Goal: Register for event/course

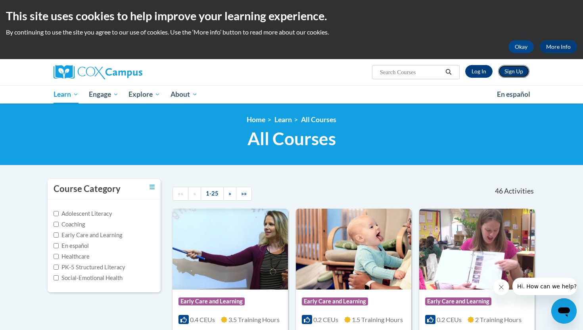
click at [508, 71] on link "Sign Up" at bounding box center [513, 71] width 31 height 13
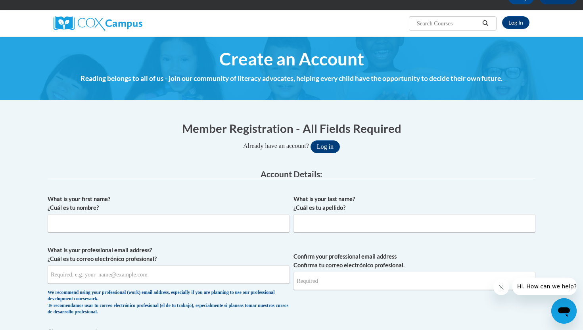
scroll to position [80, 0]
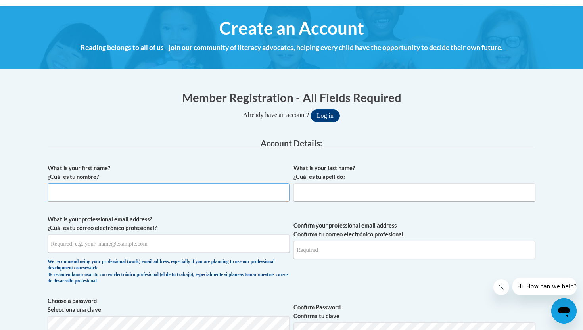
click at [202, 192] on input "What is your first name? ¿Cuál es tu nombre?" at bounding box center [169, 192] width 242 height 18
type input "Gracie"
type input "Townsend"
click at [149, 246] on input "What is your professional email address? ¿Cuál es tu correo electrónico profesi…" at bounding box center [169, 243] width 242 height 18
type input "lgt18694@uga.edu"
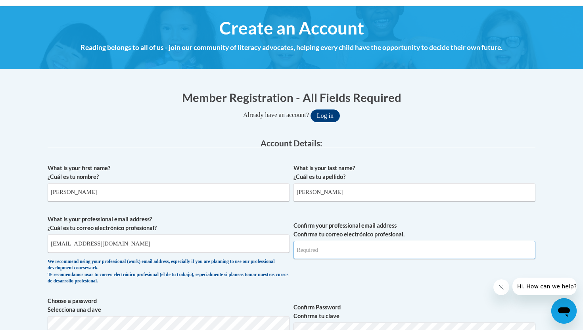
click at [324, 252] on input "Confirm your professional email address Confirma tu correo electrónico profesio…" at bounding box center [415, 250] width 242 height 18
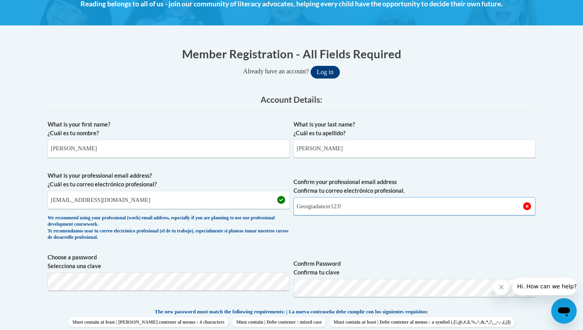
scroll to position [125, 0]
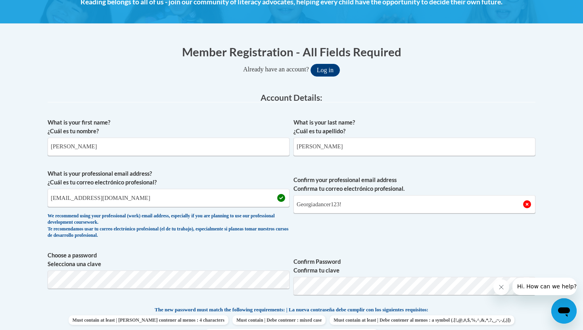
click at [309, 236] on span "Confirm your professional email address Confirma tu correo electrónico profesio…" at bounding box center [415, 205] width 242 height 73
click at [353, 206] on input "Georgiadancer123!" at bounding box center [415, 204] width 242 height 18
type input "G"
type input "lgt18694@uga.edu"
click at [326, 235] on span "Confirm your professional email address Confirma tu correo electrónico profesio…" at bounding box center [415, 205] width 242 height 73
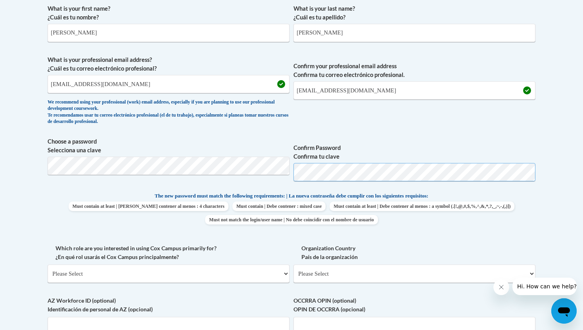
scroll to position [240, 0]
click at [50, 220] on span "Must contain at least | Debe contener al menos : 4 characters Must contain | De…" at bounding box center [292, 212] width 488 height 23
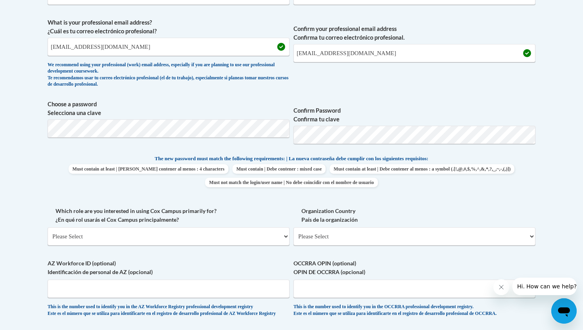
scroll to position [282, 0]
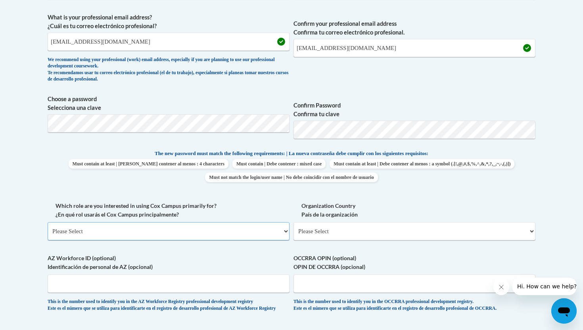
click at [73, 235] on select "Please Select College/University | Colegio/Universidad Community/Nonprofit Part…" at bounding box center [169, 231] width 242 height 18
select select "5a18ea06-2b54-4451-96f2-d152daf9eac5"
click at [48, 222] on select "Please Select College/University | Colegio/Universidad Community/Nonprofit Part…" at bounding box center [169, 231] width 242 height 18
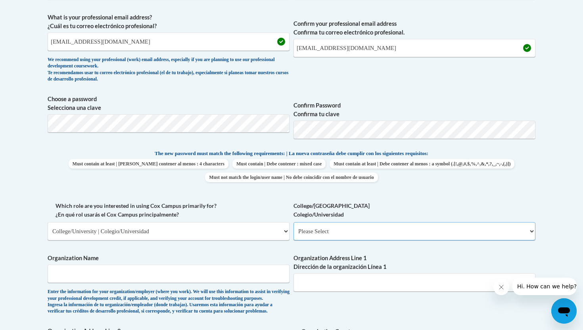
click at [324, 238] on select "Please Select College/University Staff | Empleado universitario College/Univers…" at bounding box center [415, 231] width 242 height 18
click at [345, 231] on select "Please Select College/University Staff | Empleado universitario College/Univers…" at bounding box center [415, 231] width 242 height 18
select select "99b32b07-cffc-426c-8bf6-0cd77760d84b"
click at [294, 222] on select "Please Select College/University Staff | Empleado universitario College/Univers…" at bounding box center [415, 231] width 242 height 18
click at [120, 276] on input "Organization Name" at bounding box center [169, 274] width 242 height 18
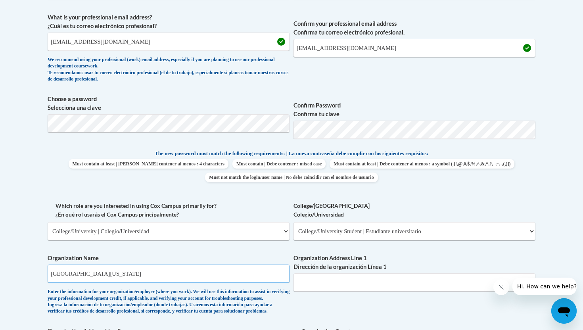
type input "University of Georgia"
click at [329, 280] on input "Organization Address Line 1 Dirección de la organización Línea 1" at bounding box center [415, 282] width 242 height 18
type input "1111 S Milledge Ave"
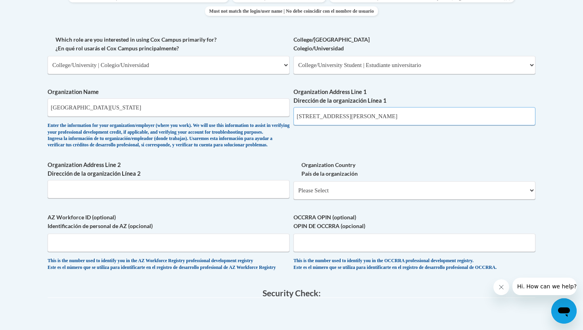
scroll to position [449, 0]
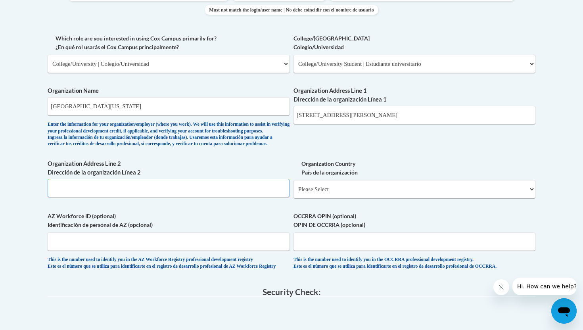
click at [186, 197] on input "Organization Address Line 2 Dirección de la organización Línea 2" at bounding box center [169, 188] width 242 height 18
type input "408 Tillman Street"
click at [359, 198] on select "Please Select United States | Estados Unidos Outside of the United States | Fue…" at bounding box center [415, 189] width 242 height 18
select select "ad49bcad-a171-4b2e-b99c-48b446064914"
click at [294, 193] on select "Please Select United States | Estados Unidos Outside of the United States | Fue…" at bounding box center [415, 189] width 242 height 18
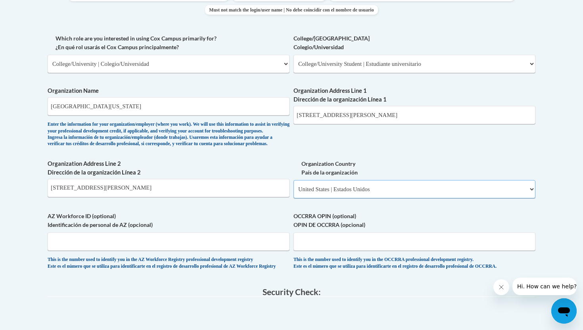
select select
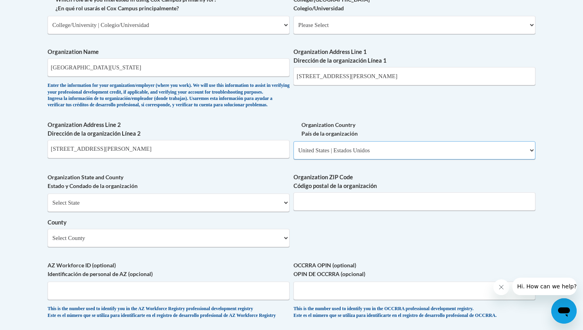
scroll to position [490, 0]
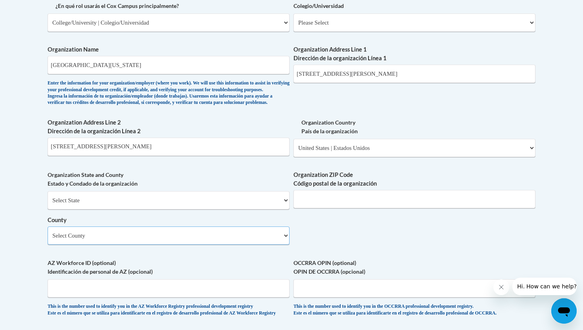
click at [152, 245] on select "Select County Appling Atkinson Bacon Baker Baldwin Banks Barrow Bartow Ben Hill…" at bounding box center [169, 235] width 242 height 18
select select "Wayne"
click at [48, 240] on select "Select County Appling Atkinson Bacon Baker Baldwin Banks Barrow Bartow Ben Hill…" at bounding box center [169, 235] width 242 height 18
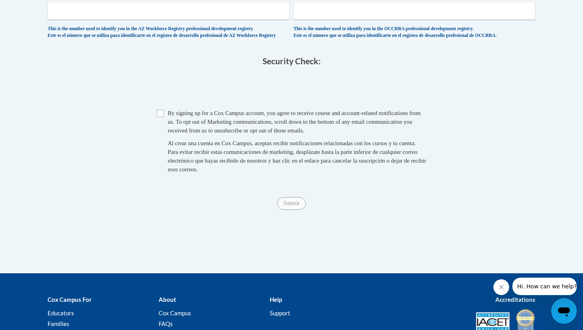
scroll to position [770, 0]
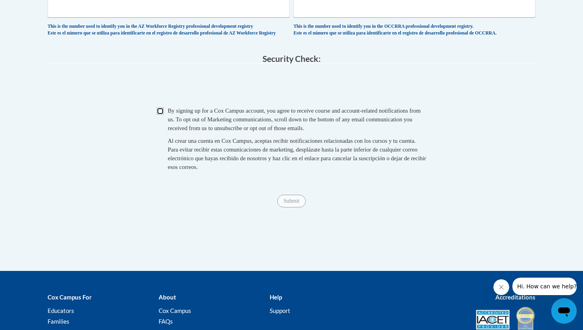
click at [162, 115] on input "Checkbox" at bounding box center [160, 110] width 7 height 7
checkbox input "true"
click at [291, 207] on input "Submit" at bounding box center [291, 201] width 29 height 13
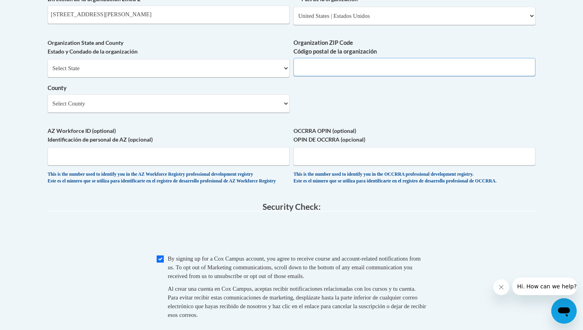
scroll to position [621, 0]
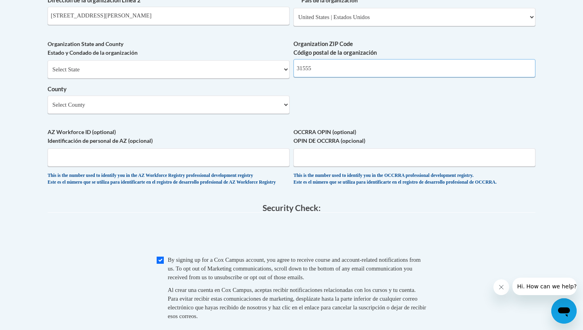
type input "31555"
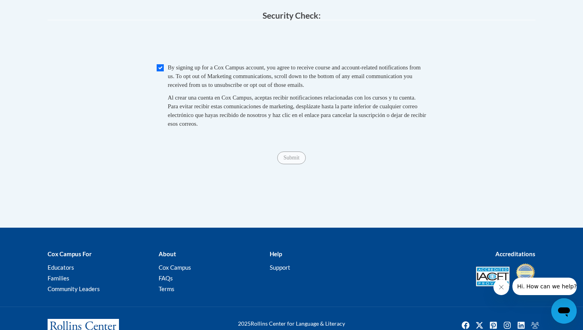
scroll to position [817, 0]
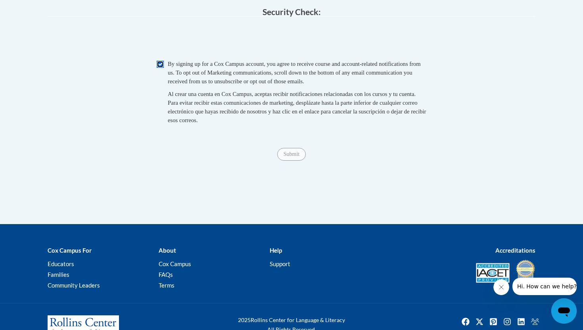
click at [160, 68] on input "Checkbox" at bounding box center [160, 64] width 7 height 7
click at [161, 68] on input "Checkbox" at bounding box center [160, 64] width 7 height 7
checkbox input "true"
click at [287, 161] on input "Submit" at bounding box center [291, 154] width 29 height 13
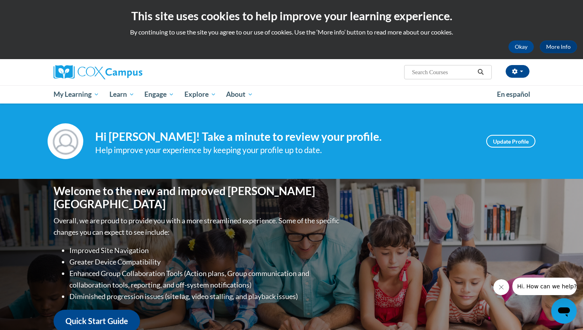
click at [435, 79] on span "Search Search..." at bounding box center [448, 72] width 88 height 14
click at [435, 76] on input "Search..." at bounding box center [442, 72] width 63 height 10
type input "[MEDICAL_DATA]"
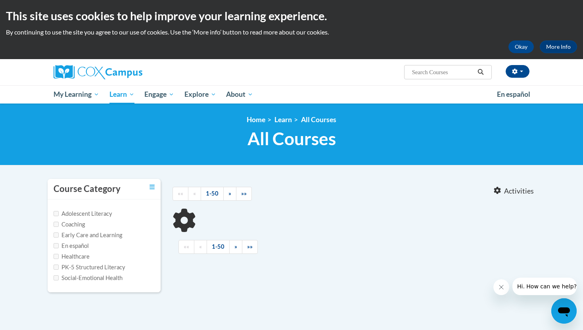
type input "[MEDICAL_DATA]"
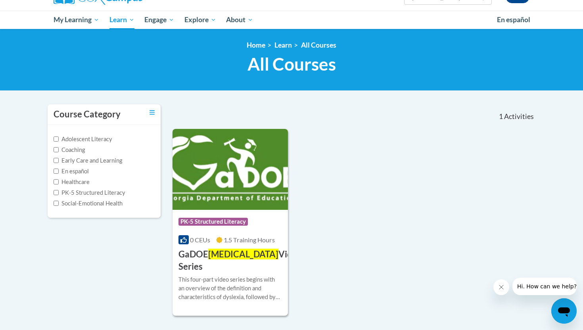
scroll to position [77, 0]
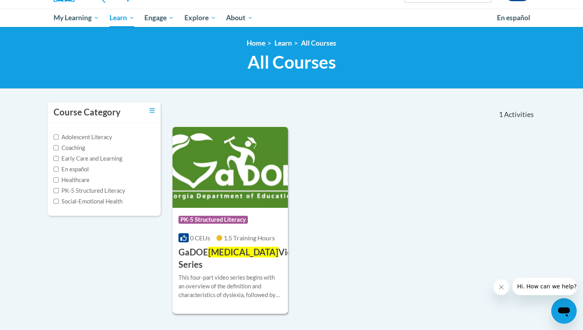
click at [226, 220] on span "PK-5 Structured Literacy" at bounding box center [212, 220] width 69 height 8
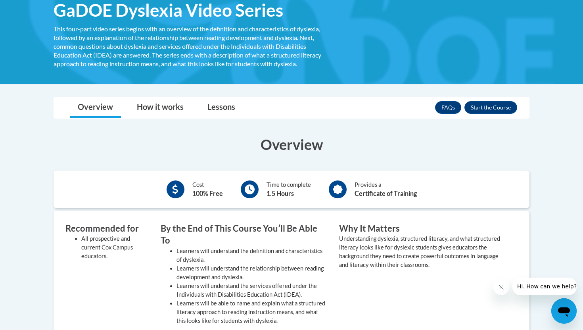
scroll to position [98, 0]
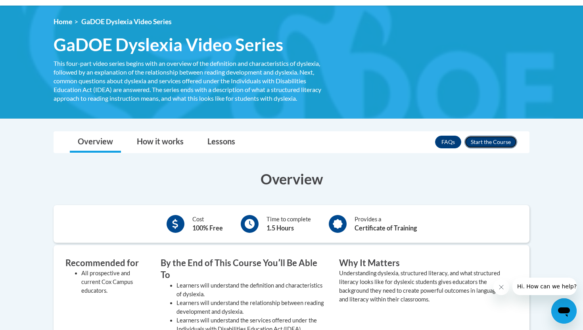
click at [485, 141] on button "Enroll" at bounding box center [490, 142] width 53 height 13
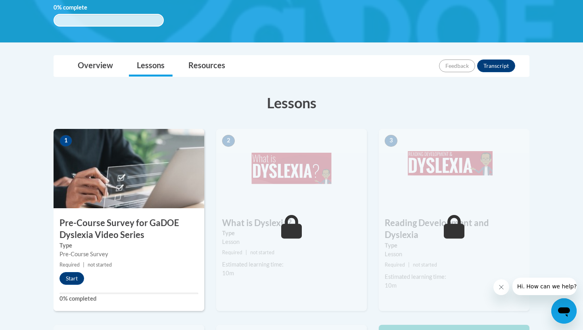
scroll to position [150, 0]
click at [75, 278] on button "Start" at bounding box center [71, 278] width 25 height 13
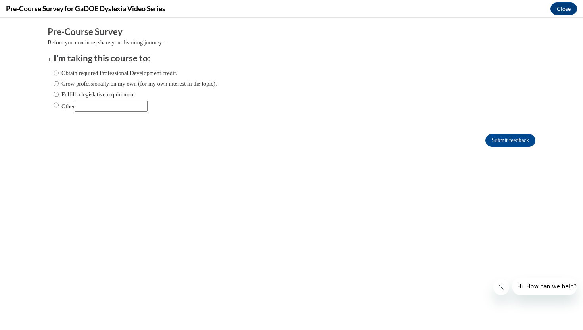
scroll to position [0, 0]
click at [56, 84] on input "Grow professionally on my own (for my own interest in the topic)." at bounding box center [56, 83] width 5 height 9
radio input "true"
click at [57, 72] on input "Obtain required Professional Development credit." at bounding box center [56, 73] width 5 height 9
radio input "true"
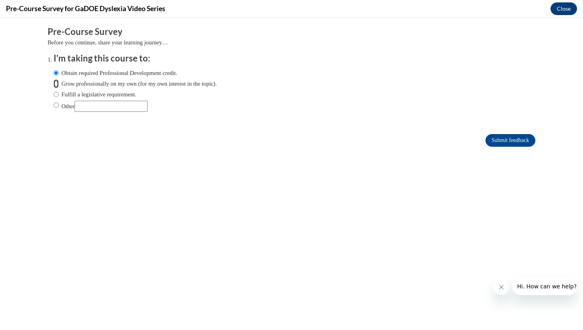
click at [58, 84] on input "Grow professionally on my own (for my own interest in the topic)." at bounding box center [56, 83] width 5 height 9
radio input "true"
click at [160, 74] on label "Obtain required Professional Development credit." at bounding box center [116, 73] width 124 height 9
click at [59, 74] on input "Obtain required Professional Development credit." at bounding box center [56, 73] width 5 height 9
radio input "true"
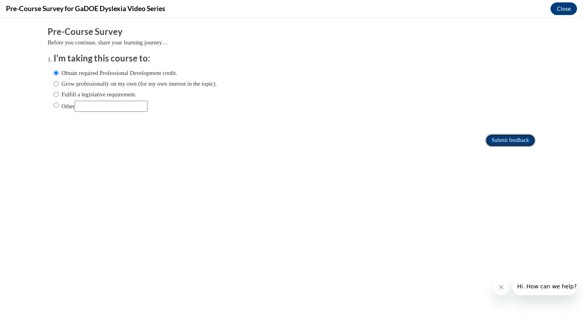
click at [509, 135] on input "Submit feedback" at bounding box center [510, 140] width 50 height 13
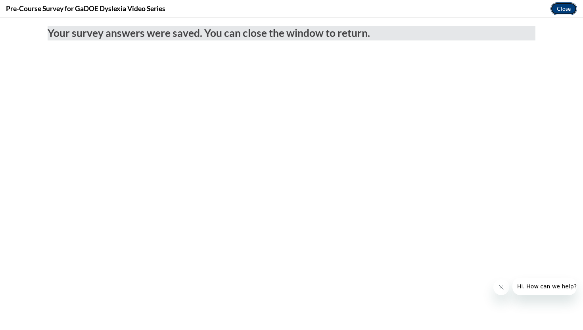
click at [565, 7] on button "Close" at bounding box center [564, 8] width 27 height 13
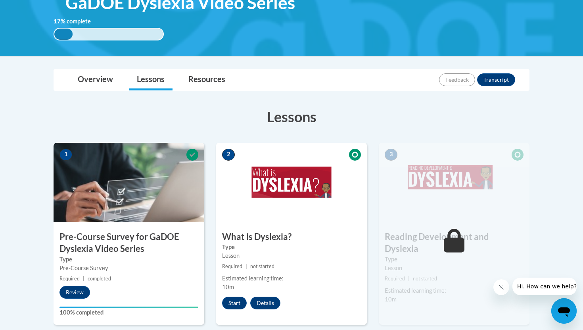
scroll to position [167, 0]
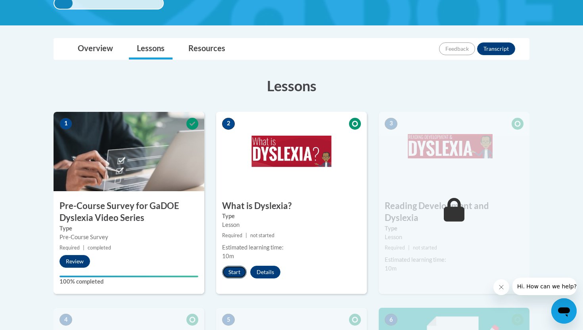
click at [236, 270] on button "Start" at bounding box center [234, 272] width 25 height 13
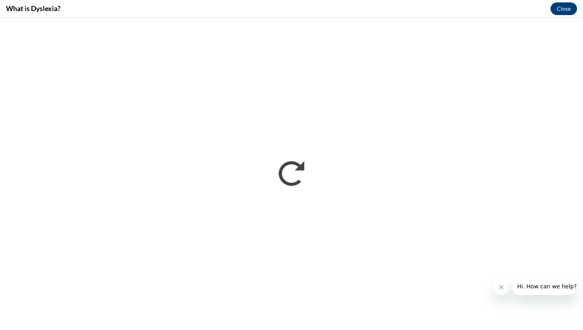
scroll to position [0, 0]
click at [501, 288] on icon "Close message from company" at bounding box center [501, 287] width 6 height 6
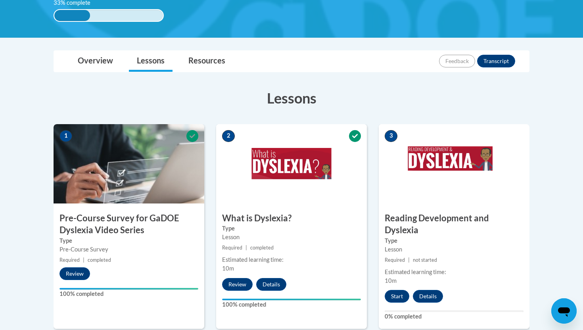
scroll to position [161, 0]
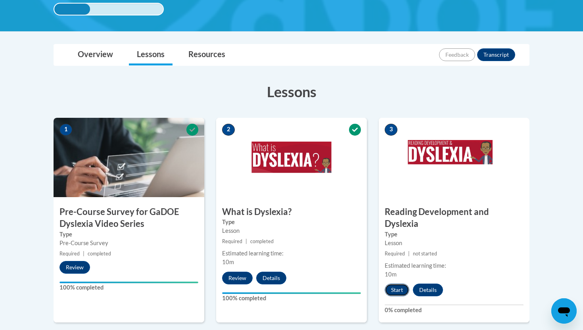
click at [395, 284] on button "Start" at bounding box center [397, 290] width 25 height 13
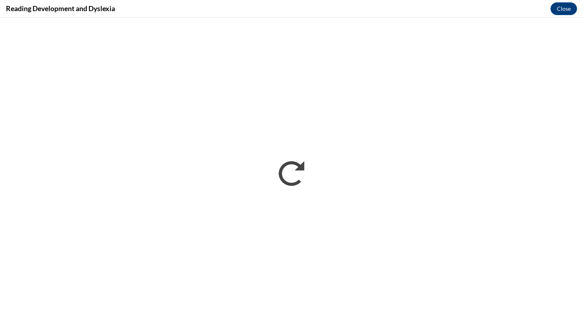
scroll to position [0, 0]
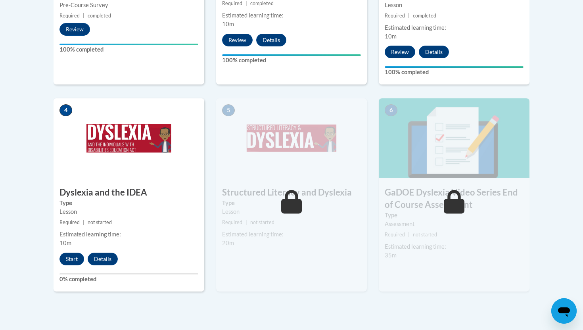
scroll to position [397, 0]
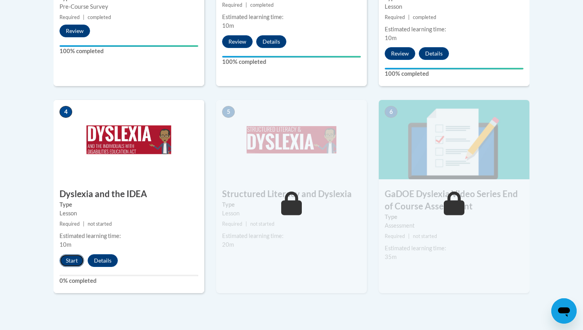
click at [76, 254] on button "Start" at bounding box center [71, 260] width 25 height 13
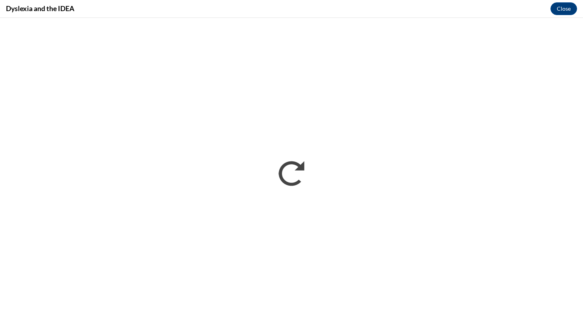
scroll to position [0, 0]
click at [560, 10] on button "Close" at bounding box center [564, 8] width 27 height 13
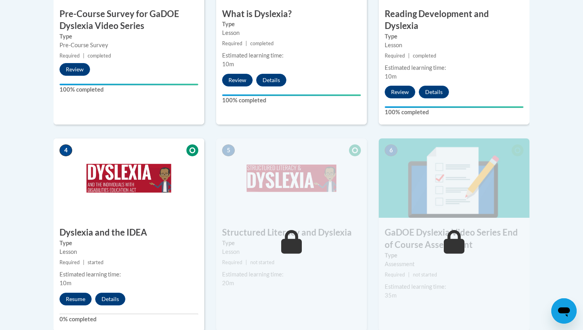
scroll to position [359, 0]
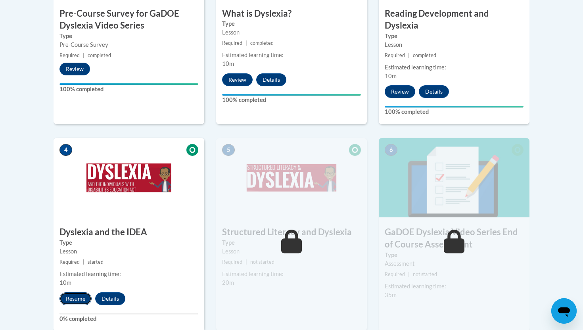
click at [80, 292] on button "Resume" at bounding box center [75, 298] width 32 height 13
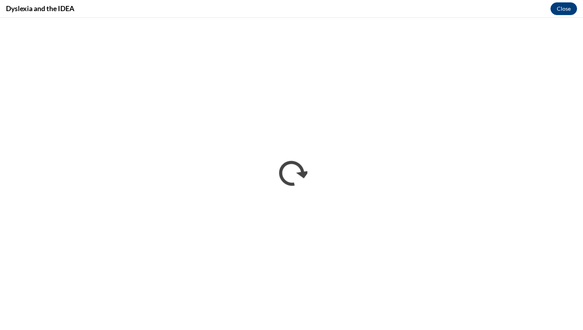
scroll to position [0, 0]
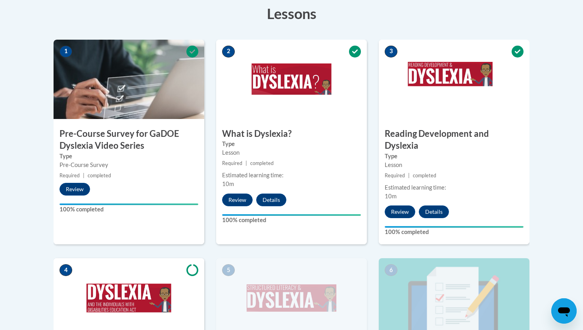
scroll to position [148, 0]
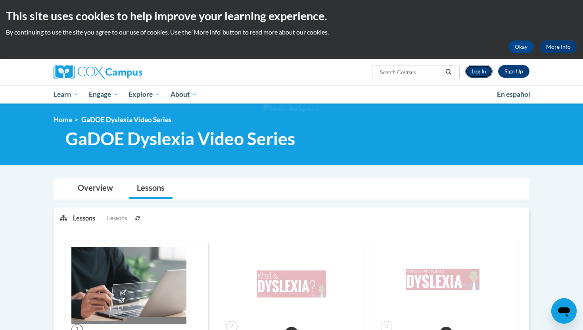
click at [483, 66] on link "Log In" at bounding box center [478, 71] width 27 height 13
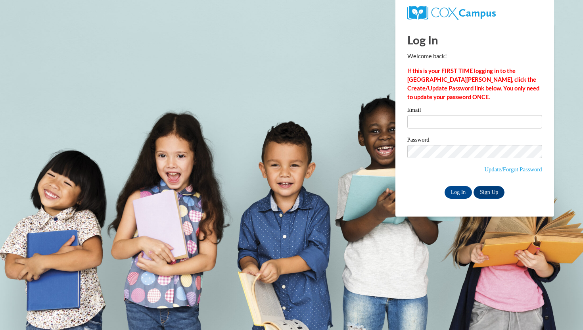
click at [427, 129] on div "Email" at bounding box center [474, 120] width 135 height 27
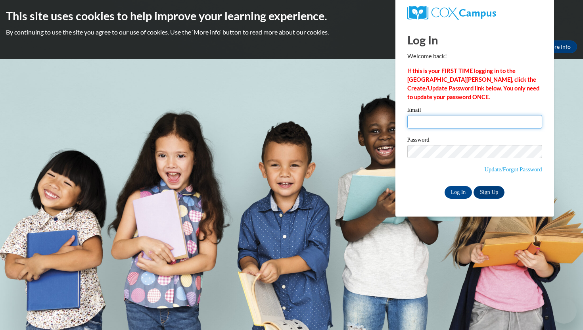
type input "lgt18694@uga.edu"
click at [427, 122] on input "lgt18694@uga.edu" at bounding box center [474, 121] width 135 height 13
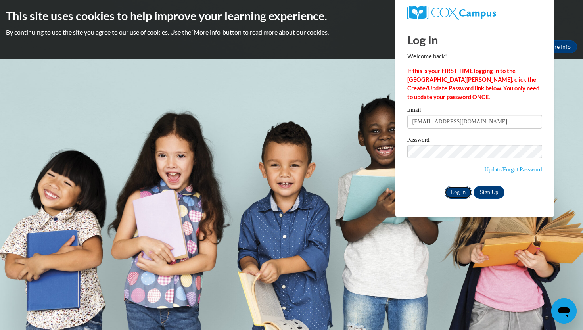
click at [467, 188] on input "Log In" at bounding box center [459, 192] width 28 height 13
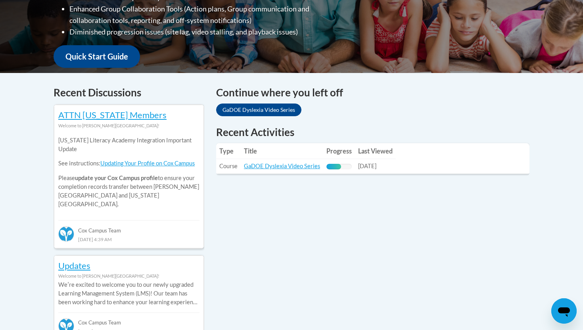
scroll to position [267, 0]
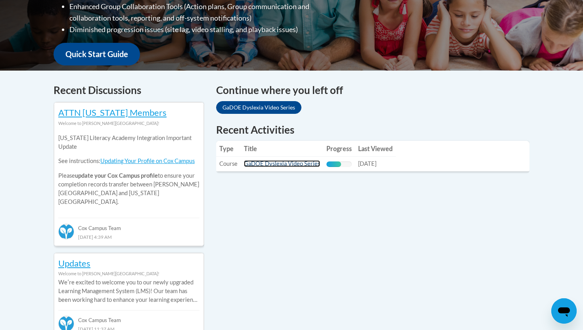
click at [282, 165] on link "GaDOE Dyslexia Video Series" at bounding box center [282, 163] width 76 height 7
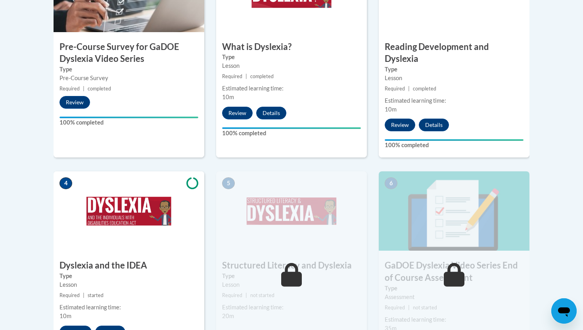
scroll to position [326, 0]
click at [79, 326] on button "Resume" at bounding box center [75, 332] width 32 height 13
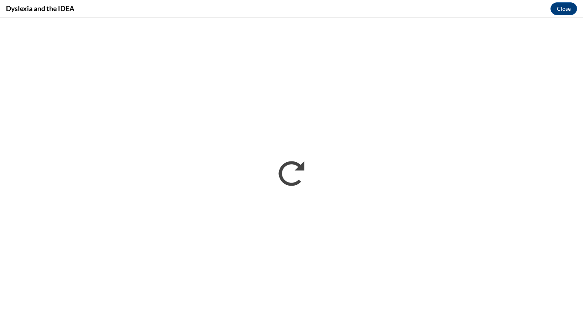
scroll to position [0, 0]
